Goal: Task Accomplishment & Management: Complete application form

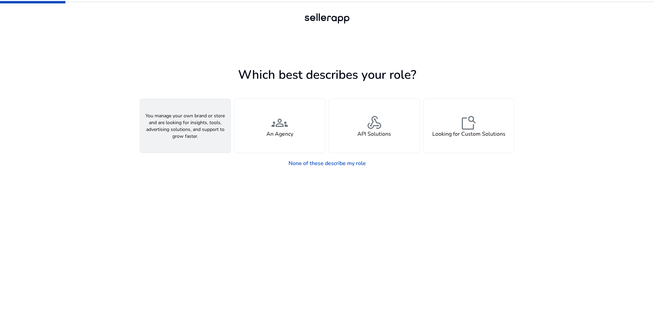
click at [193, 137] on h4 "A Seller" at bounding box center [185, 134] width 20 height 6
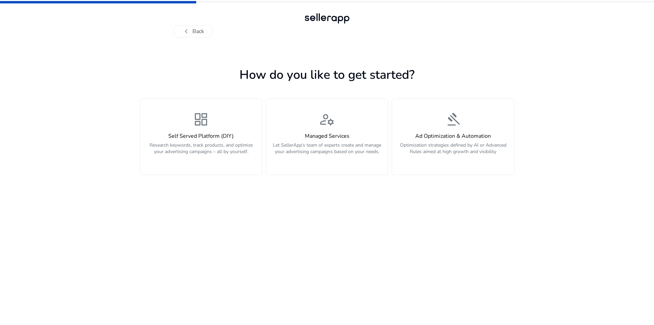
click at [193, 137] on h4 "Self Served Platform (DIY)" at bounding box center [201, 136] width 114 height 6
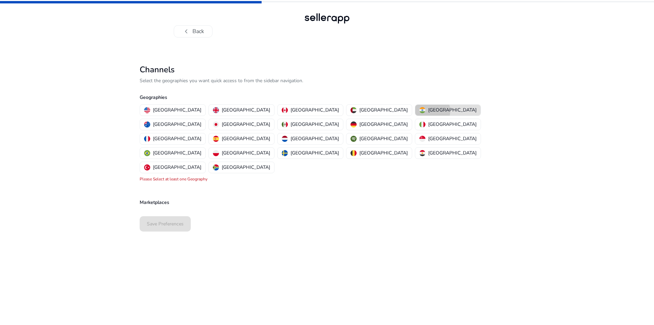
click at [428, 111] on p "[GEOGRAPHIC_DATA]" at bounding box center [452, 109] width 48 height 7
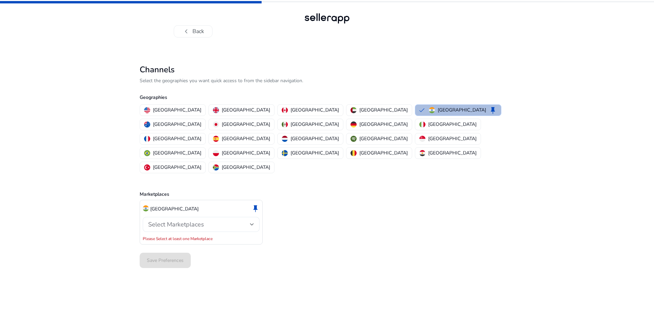
click at [210, 217] on div "Select Marketplaces" at bounding box center [201, 224] width 106 height 15
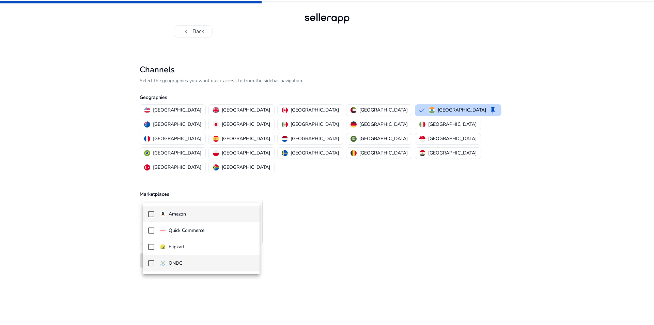
click at [193, 262] on span "ONDC" at bounding box center [207, 262] width 94 height 7
click at [123, 228] on div at bounding box center [327, 162] width 654 height 325
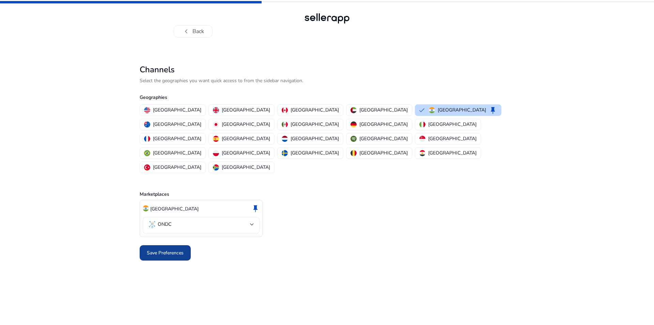
click at [154, 249] on span "Save Preferences" at bounding box center [165, 252] width 37 height 7
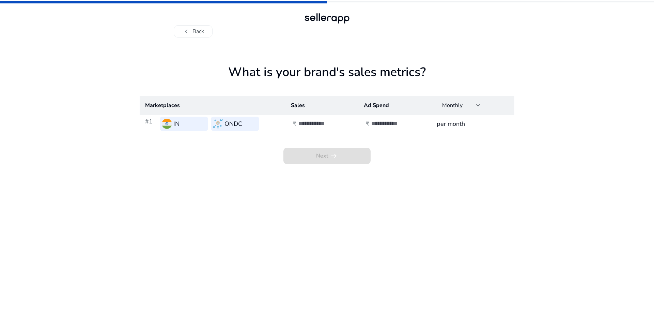
click at [316, 125] on input "number" at bounding box center [321, 123] width 46 height 7
type input "******"
click at [390, 122] on input "number" at bounding box center [394, 123] width 46 height 7
type input "******"
click at [360, 156] on span at bounding box center [326, 155] width 87 height 16
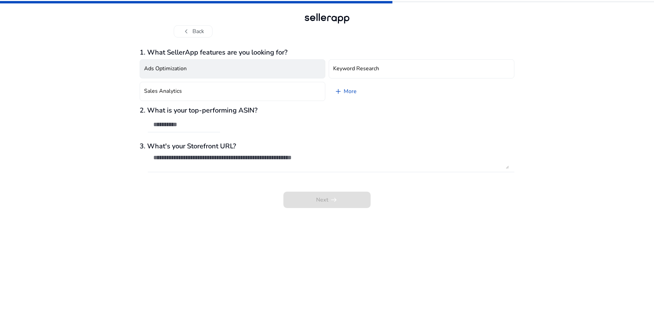
click at [212, 70] on button "Ads Optimization" at bounding box center [233, 68] width 186 height 19
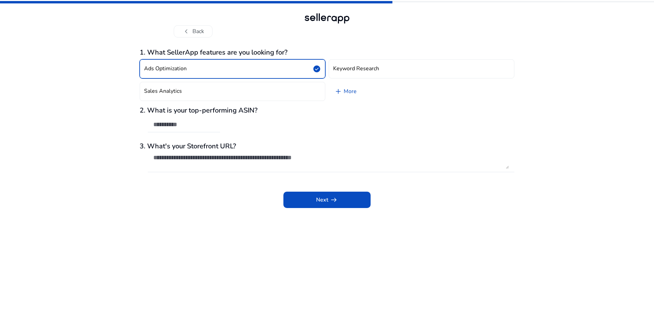
click at [266, 75] on button "Ads Optimization check_circle" at bounding box center [233, 68] width 186 height 19
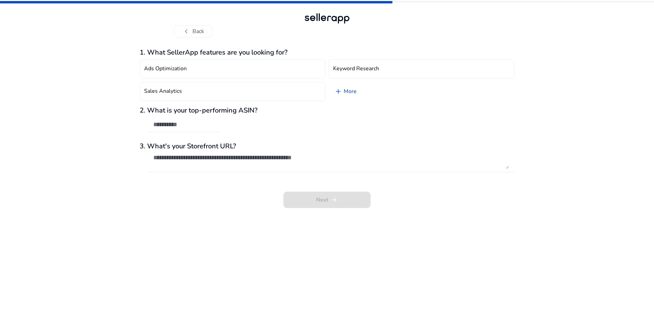
click at [351, 88] on link "add More" at bounding box center [345, 91] width 33 height 19
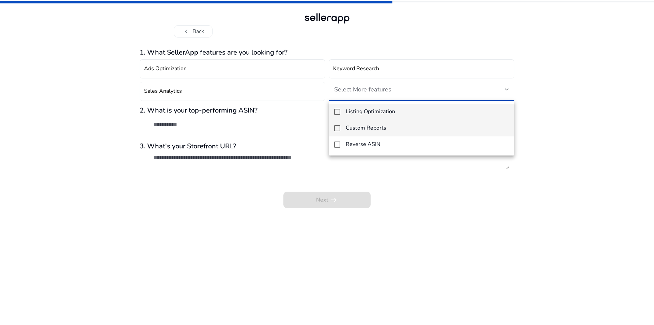
click at [357, 126] on h4 "Custom Reports" at bounding box center [366, 128] width 41 height 6
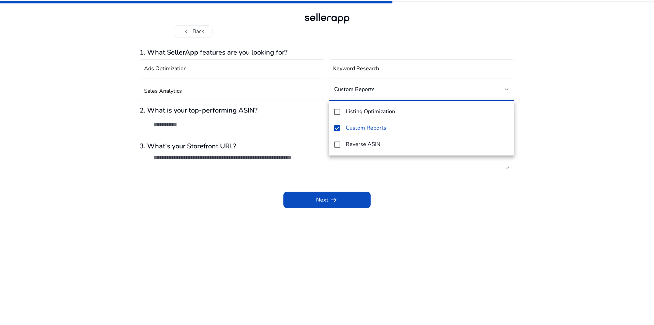
click at [322, 196] on div at bounding box center [327, 162] width 654 height 325
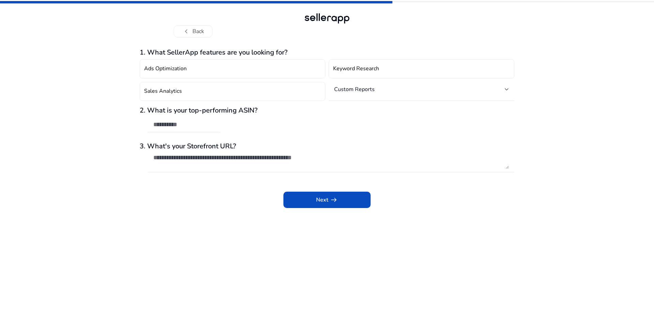
click at [322, 196] on span "Next arrow_right_alt" at bounding box center [327, 199] width 22 height 8
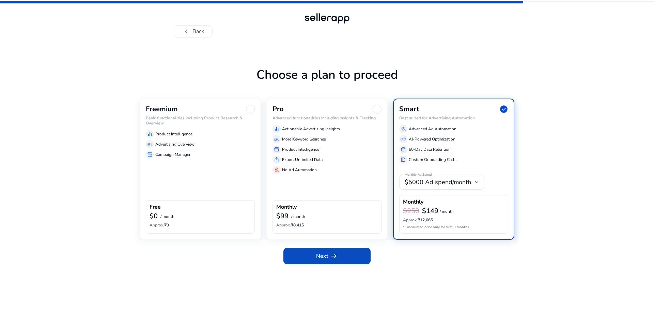
click at [135, 113] on div "chevron_left Back Choose a plan to proceed Freemium Basic functionalities inclu…" at bounding box center [327, 162] width 654 height 325
click at [246, 108] on div at bounding box center [250, 109] width 9 height 9
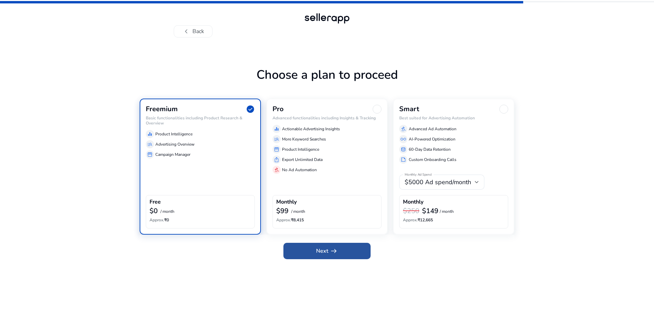
click at [325, 251] on span "Next arrow_right_alt" at bounding box center [327, 251] width 22 height 8
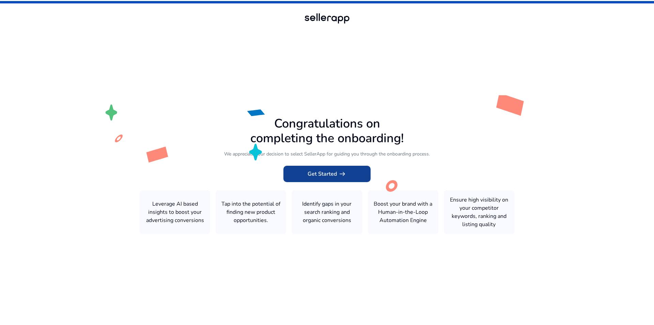
click at [344, 174] on span "arrow_right_alt" at bounding box center [342, 174] width 8 height 8
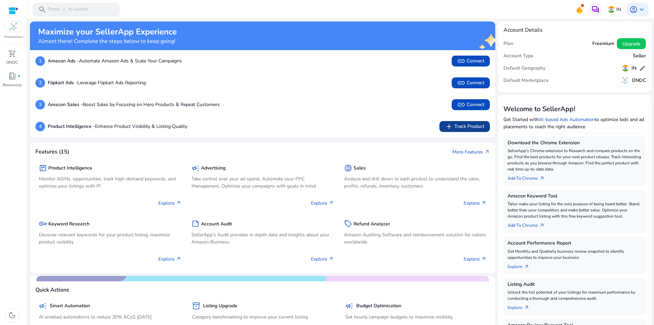
click at [454, 122] on span at bounding box center [464, 126] width 50 height 16
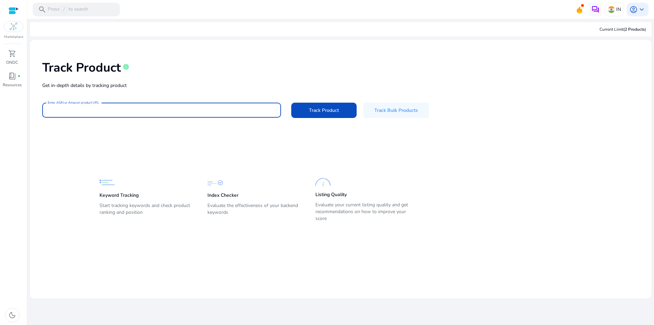
click at [198, 112] on input "Enter ASIN or Amazon product URL" at bounding box center [162, 109] width 228 height 7
click at [392, 111] on span "Track Bulk Products" at bounding box center [396, 110] width 44 height 7
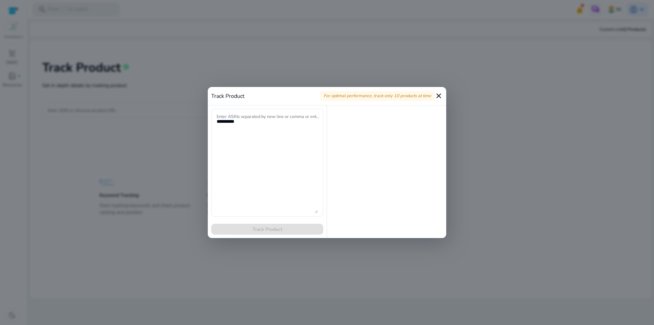
drag, startPoint x: 217, startPoint y: 108, endPoint x: 252, endPoint y: 108, distance: 34.7
click at [252, 108] on div "Enter ASINs separated by new line or comma or enter Amazon product page URL Tra…" at bounding box center [267, 171] width 119 height 132
click at [261, 130] on textarea "Enter ASINs separated by new line or comma or enter Amazon product page URL" at bounding box center [267, 162] width 101 height 101
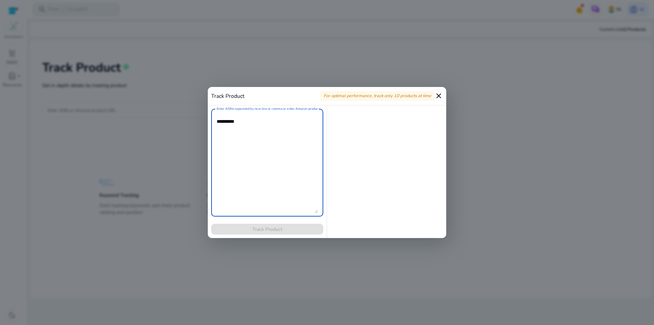
click at [437, 98] on mat-icon "close" at bounding box center [439, 96] width 8 height 8
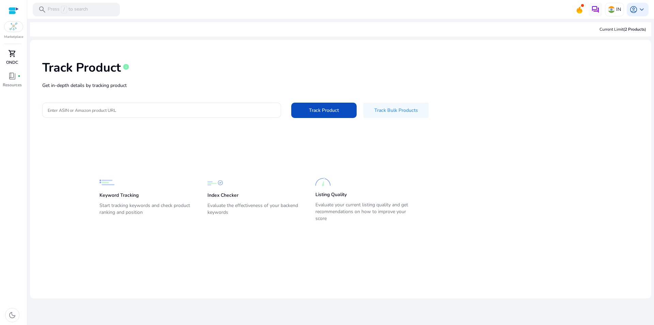
click at [16, 58] on div "shopping_cart" at bounding box center [12, 53] width 19 height 11
click at [16, 80] on span "book_4" at bounding box center [12, 76] width 8 height 8
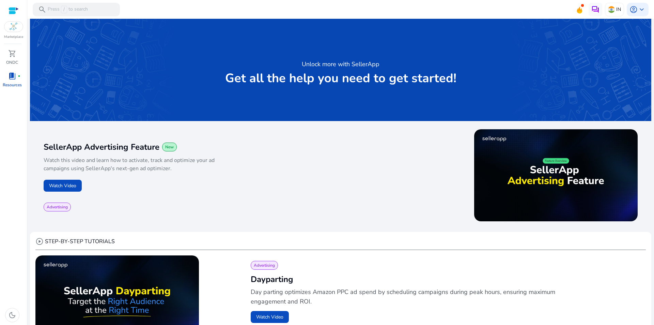
click at [17, 28] on img at bounding box center [14, 26] width 8 height 8
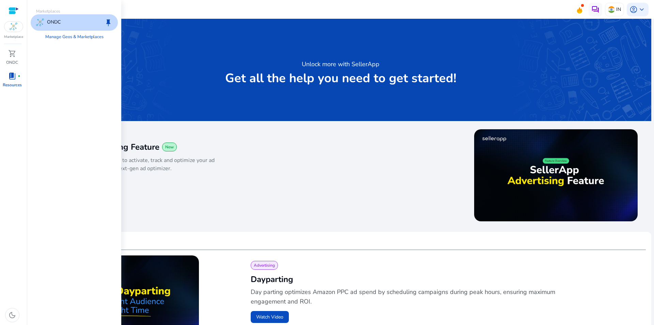
click at [82, 27] on div "ONDC keep" at bounding box center [74, 22] width 87 height 16
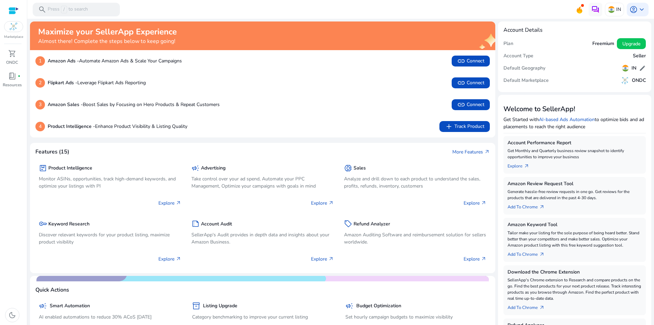
drag, startPoint x: 41, startPoint y: 33, endPoint x: 179, endPoint y: 28, distance: 138.4
click at [179, 28] on div "Maximize your SellerApp Experience Almost there! Complete the steps below to ke…" at bounding box center [251, 36] width 427 height 18
drag, startPoint x: 38, startPoint y: 42, endPoint x: 194, endPoint y: 41, distance: 156.0
click at [194, 41] on div "Maximize your SellerApp Experience Almost there! Complete the steps below to ke…" at bounding box center [251, 36] width 427 height 18
click at [450, 124] on span "add" at bounding box center [449, 126] width 8 height 8
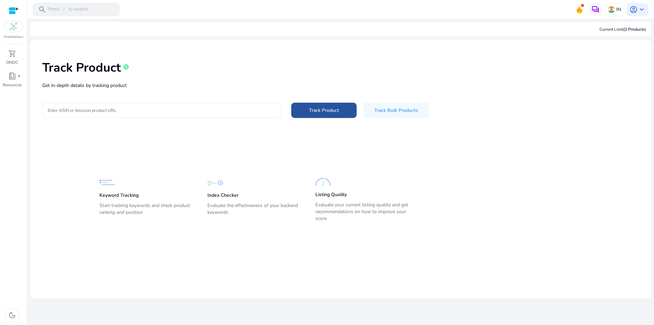
click at [318, 104] on span at bounding box center [323, 110] width 65 height 16
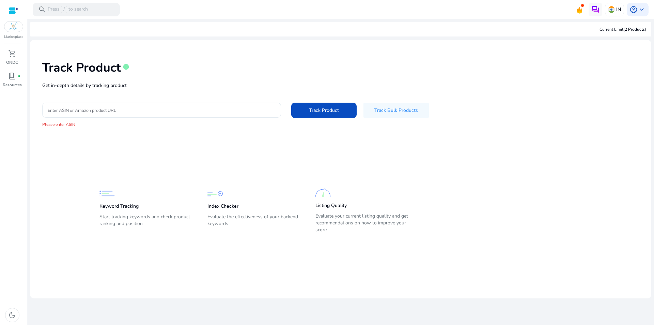
click at [99, 109] on input "Enter ASIN or Amazon product URL" at bounding box center [162, 109] width 228 height 7
drag, startPoint x: 97, startPoint y: 207, endPoint x: 160, endPoint y: 220, distance: 64.8
click at [160, 220] on div "Keyword Tracking Start tracking keywords and check product ranking and position…" at bounding box center [335, 196] width 586 height 75
drag, startPoint x: 205, startPoint y: 215, endPoint x: 264, endPoint y: 227, distance: 60.1
click at [264, 227] on div "Keyword Tracking Start tracking keywords and check product ranking and position…" at bounding box center [335, 205] width 472 height 58
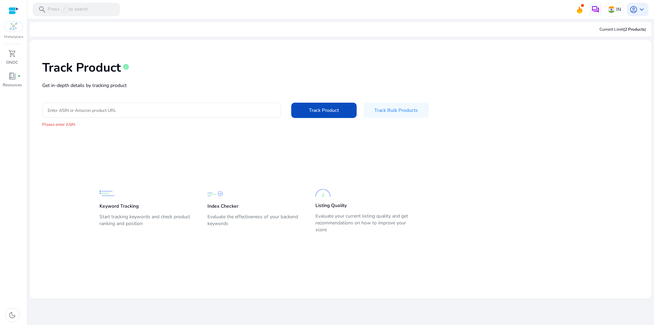
click at [616, 28] on div "Current Limit (2 Products )" at bounding box center [622, 29] width 47 height 6
click at [581, 10] on icon at bounding box center [579, 9] width 5 height 7
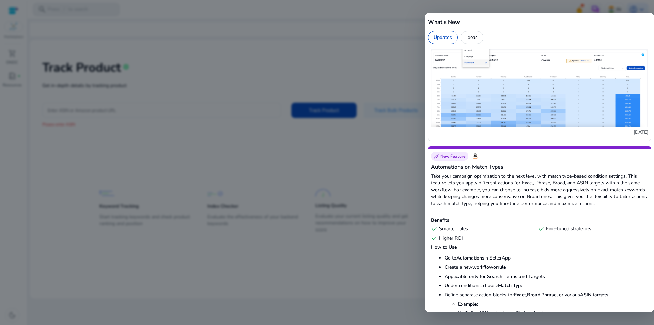
scroll to position [579, 0]
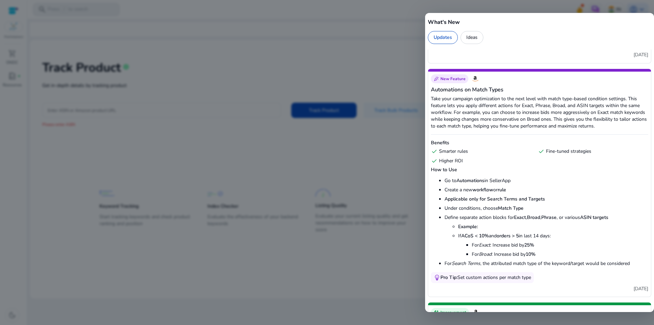
click at [240, 180] on div at bounding box center [327, 162] width 654 height 325
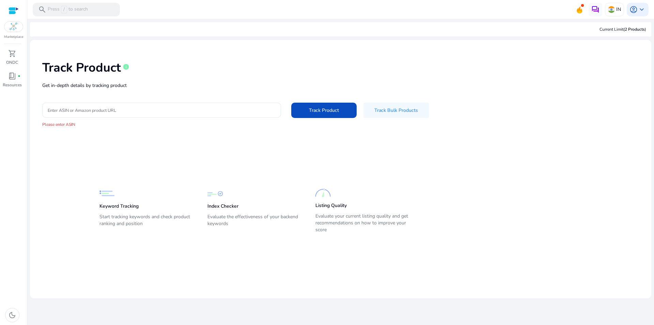
click at [16, 14] on div at bounding box center [14, 11] width 10 height 8
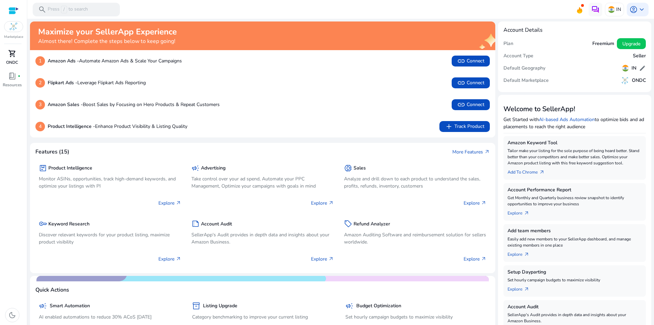
click at [7, 60] on p "ONDC" at bounding box center [12, 62] width 12 height 6
